Goal: Find specific page/section: Find specific page/section

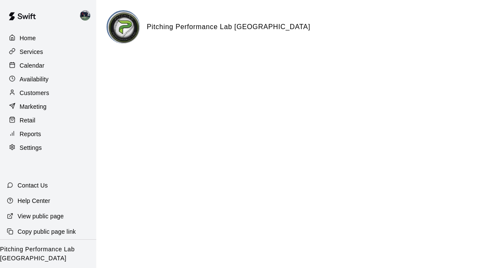
click at [40, 60] on div "Calendar" at bounding box center [48, 65] width 83 height 13
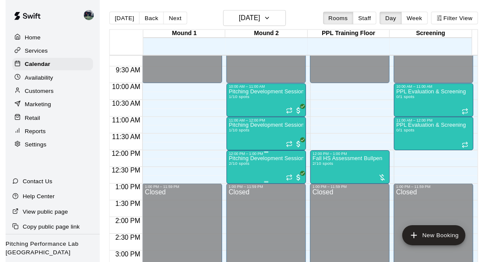
scroll to position [315, 0]
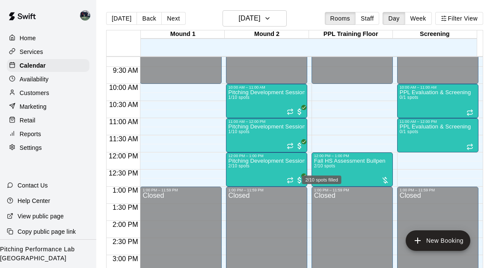
click at [321, 171] on div "2/10 spots filled" at bounding box center [321, 176] width 41 height 15
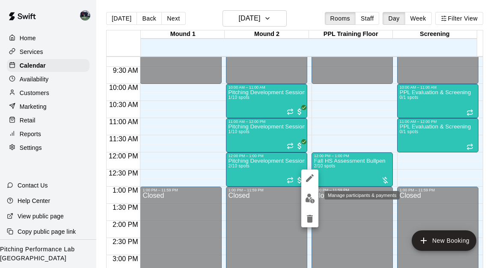
click at [306, 198] on img "edit" at bounding box center [310, 198] width 10 height 10
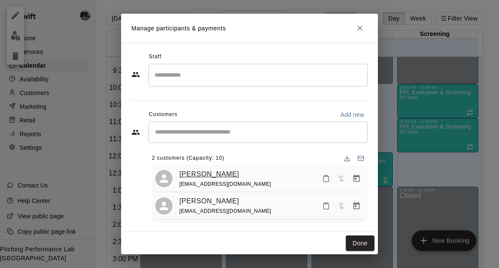
click at [197, 171] on link "[PERSON_NAME]" at bounding box center [209, 174] width 60 height 11
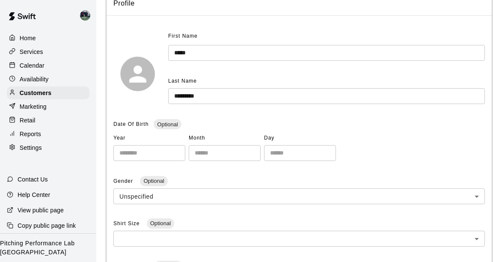
scroll to position [79, 0]
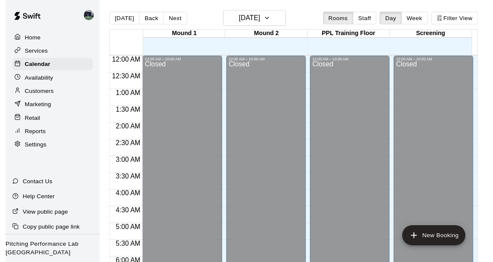
scroll to position [300, 0]
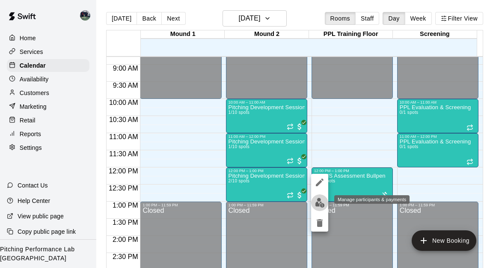
click at [317, 200] on img "edit" at bounding box center [320, 203] width 10 height 10
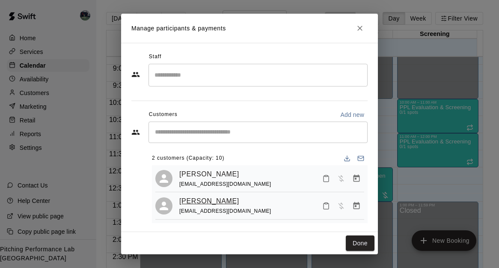
click at [196, 201] on link "[PERSON_NAME]" at bounding box center [209, 200] width 60 height 11
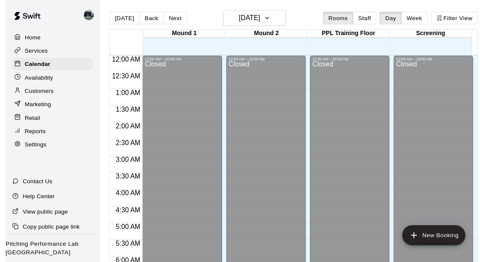
scroll to position [300, 0]
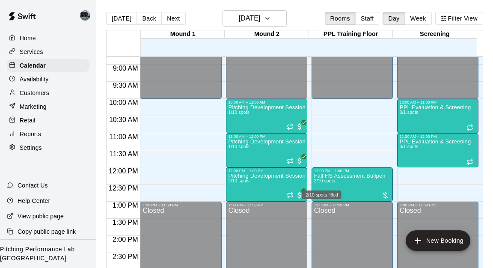
click at [331, 185] on div "2/10 spots filled" at bounding box center [321, 191] width 41 height 15
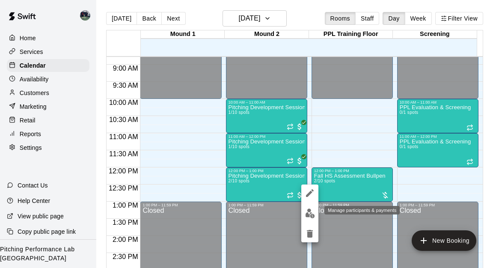
click at [311, 213] on img "edit" at bounding box center [310, 213] width 10 height 10
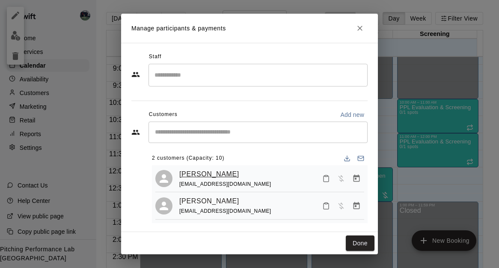
click at [191, 171] on link "[PERSON_NAME]" at bounding box center [209, 174] width 60 height 11
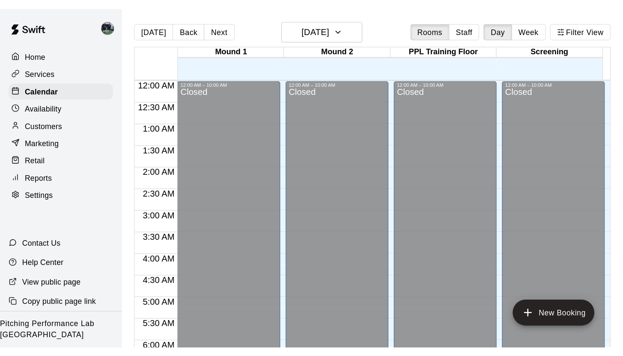
scroll to position [300, 0]
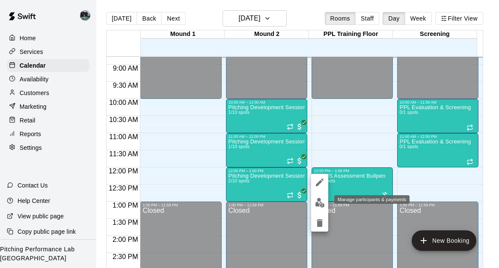
click at [318, 204] on img "edit" at bounding box center [320, 203] width 10 height 10
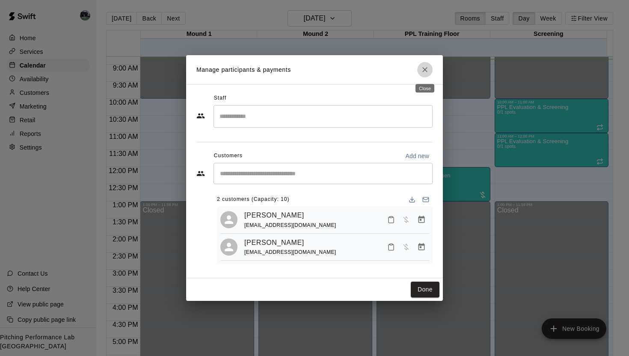
click at [420, 71] on button "Close" at bounding box center [424, 69] width 15 height 15
